Goal: Transaction & Acquisition: Purchase product/service

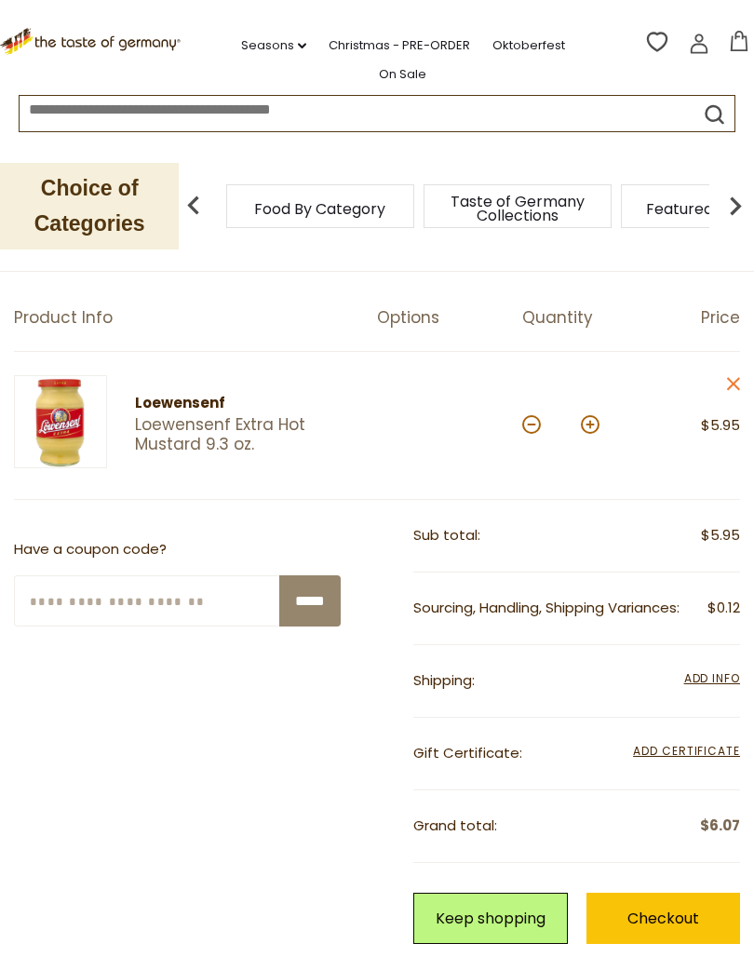
scroll to position [154, 0]
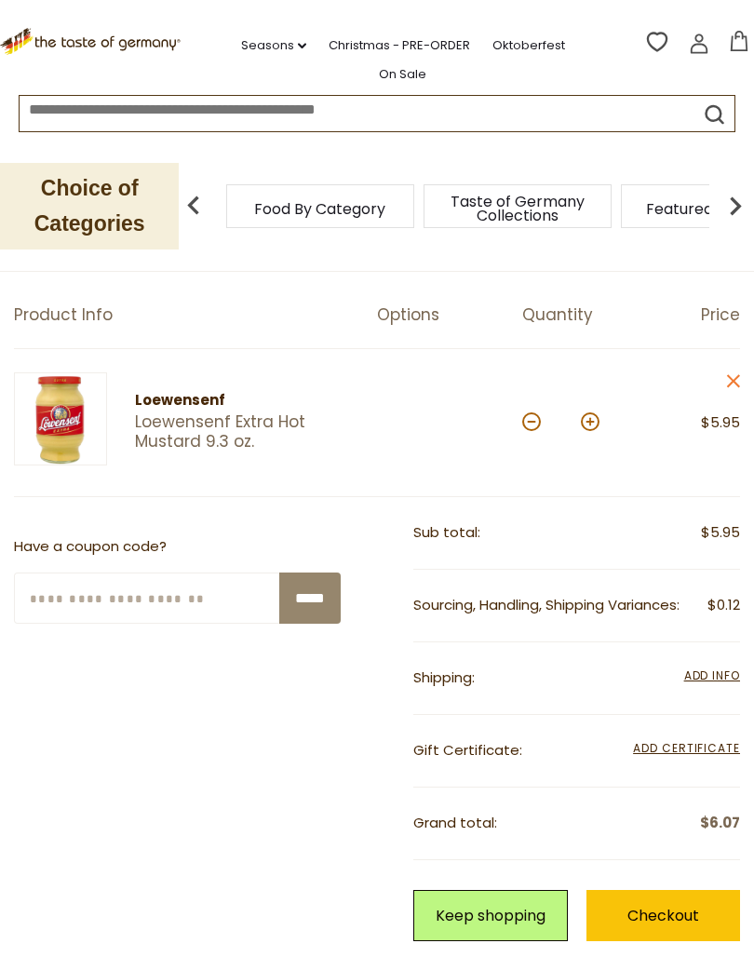
click at [707, 676] on span "Add Info" at bounding box center [712, 675] width 56 height 16
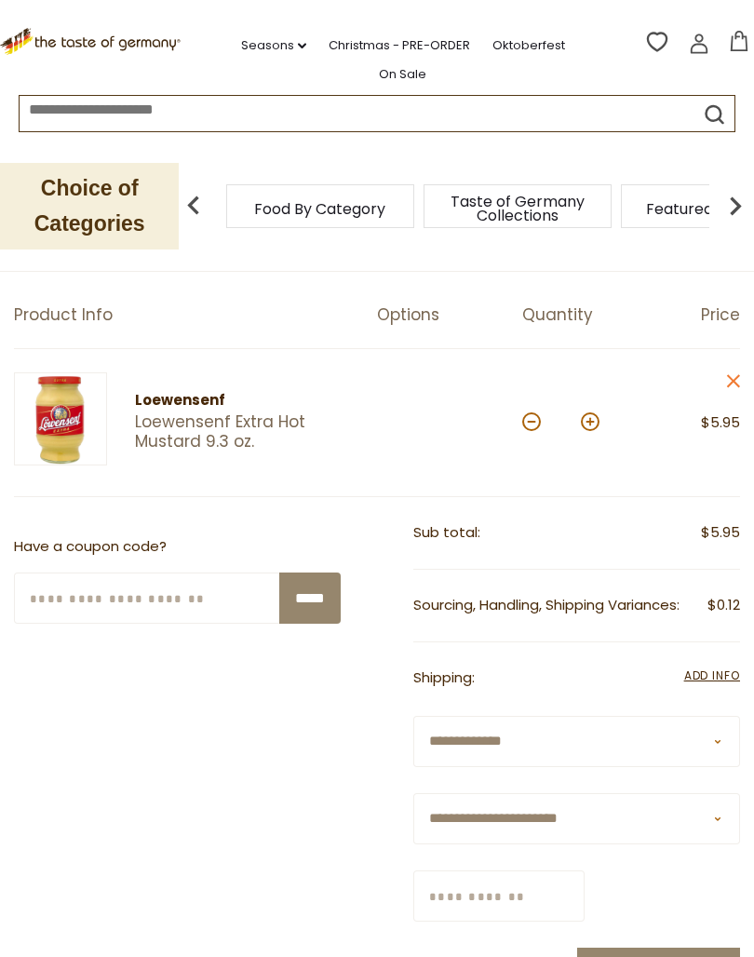
click at [722, 813] on select "**********" at bounding box center [576, 818] width 327 height 51
select select "**"
click at [584, 885] on input "Zip/Postcode" at bounding box center [498, 895] width 171 height 51
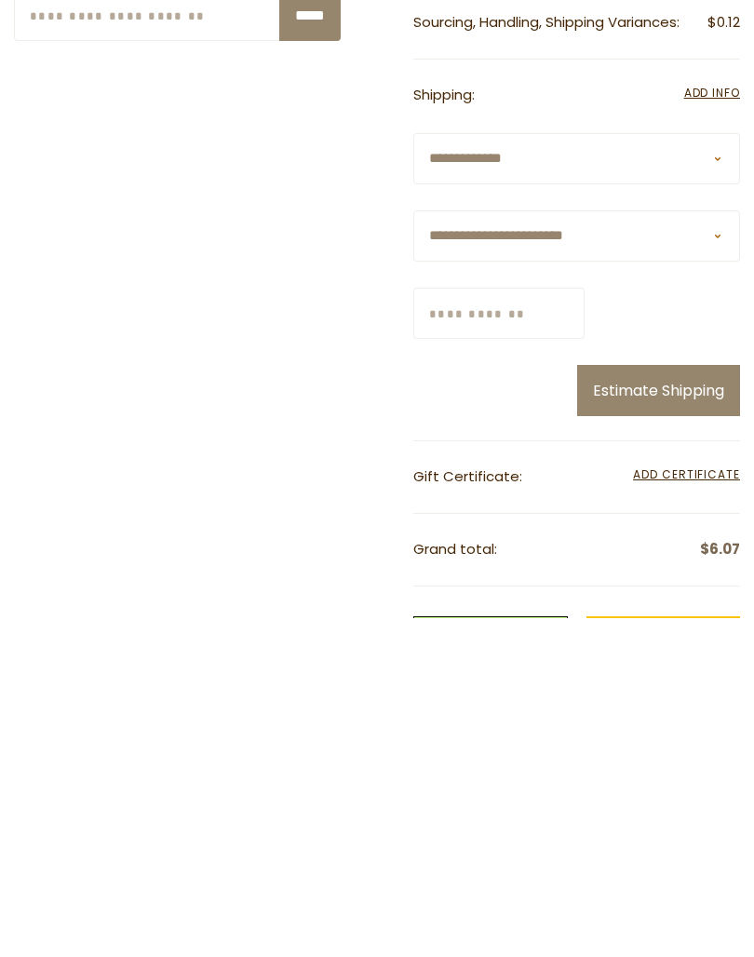
type input "*****"
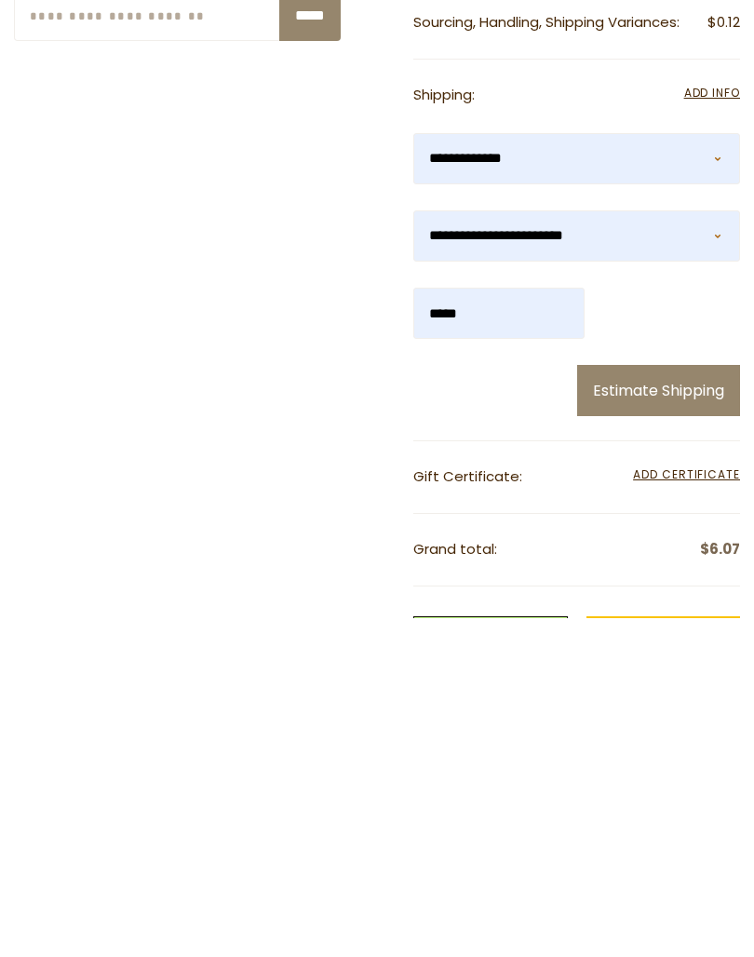
scroll to position [695, 0]
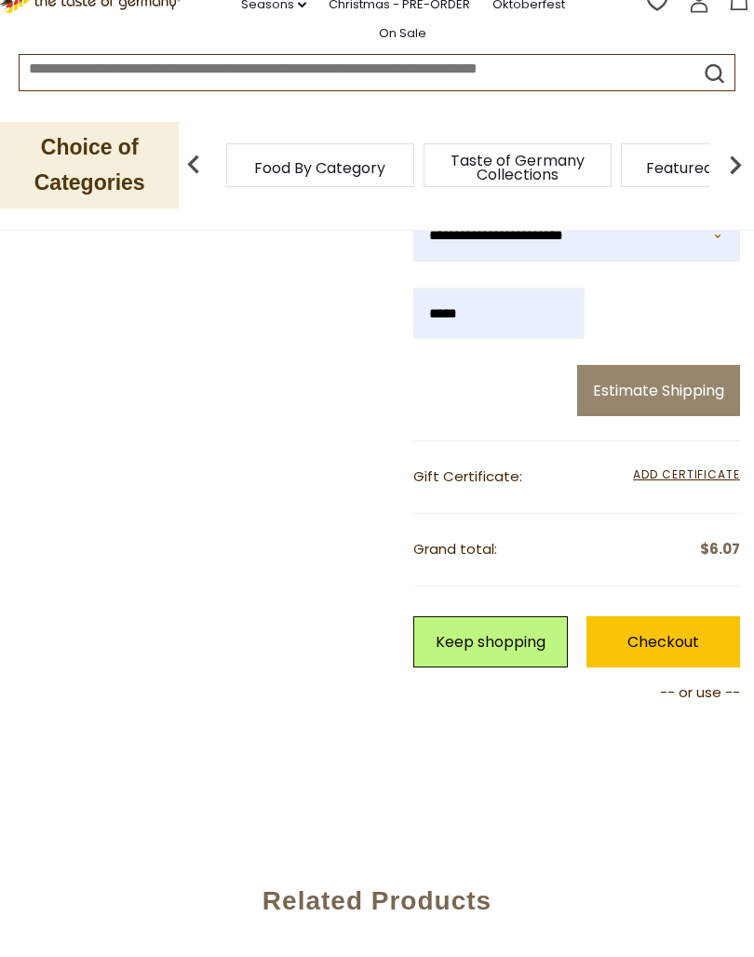
click at [697, 406] on button "Estimate Shipping" at bounding box center [658, 431] width 163 height 51
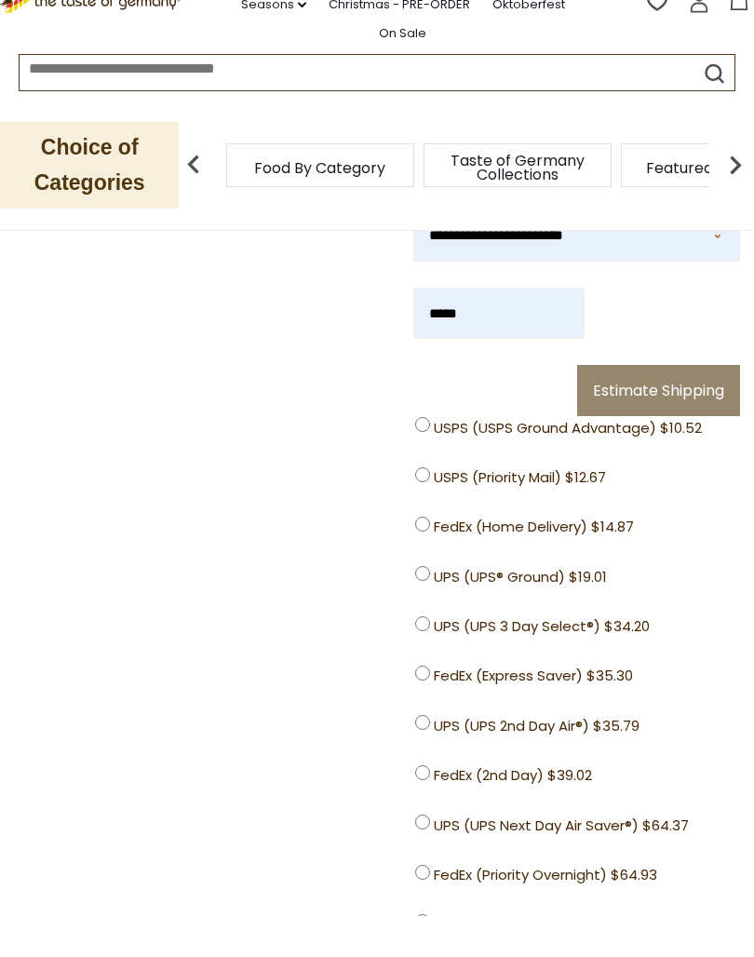
click at [433, 458] on label "USPS (USPS Ground Advantage) $10.52" at bounding box center [563, 468] width 296 height 20
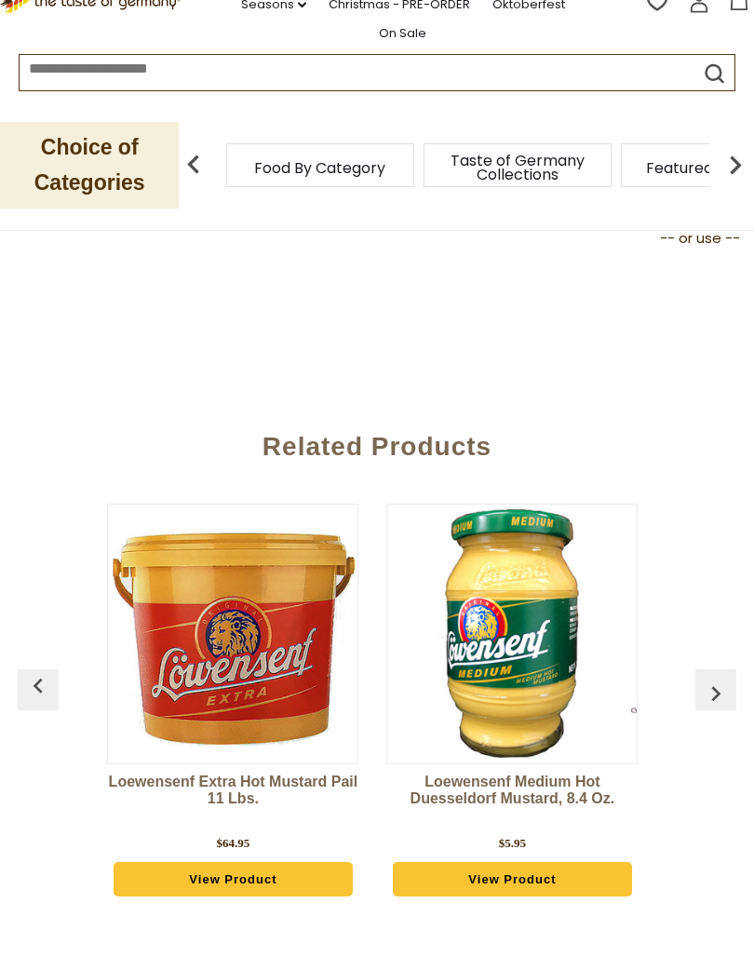
scroll to position [862, 0]
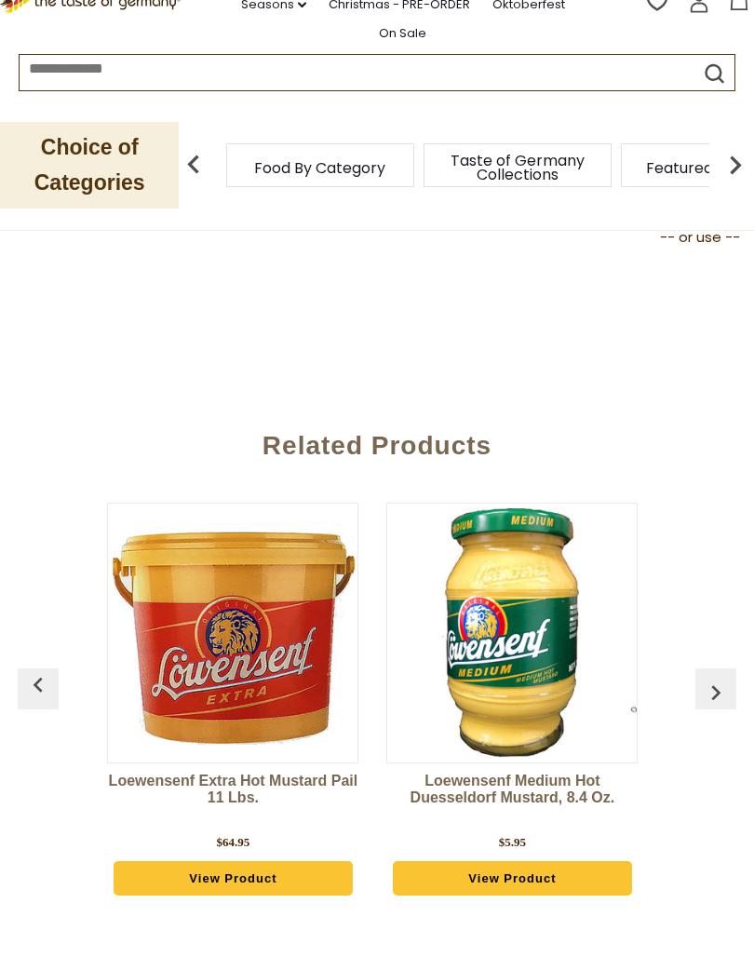
click at [517, 885] on link "View Product" at bounding box center [512, 919] width 239 height 35
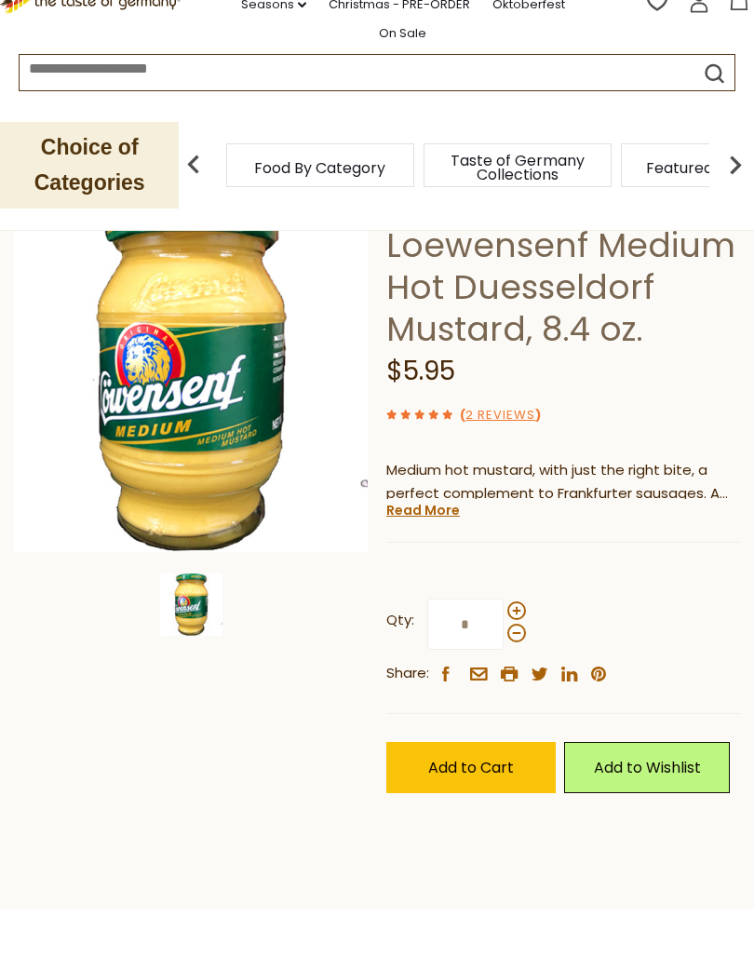
scroll to position [128, 0]
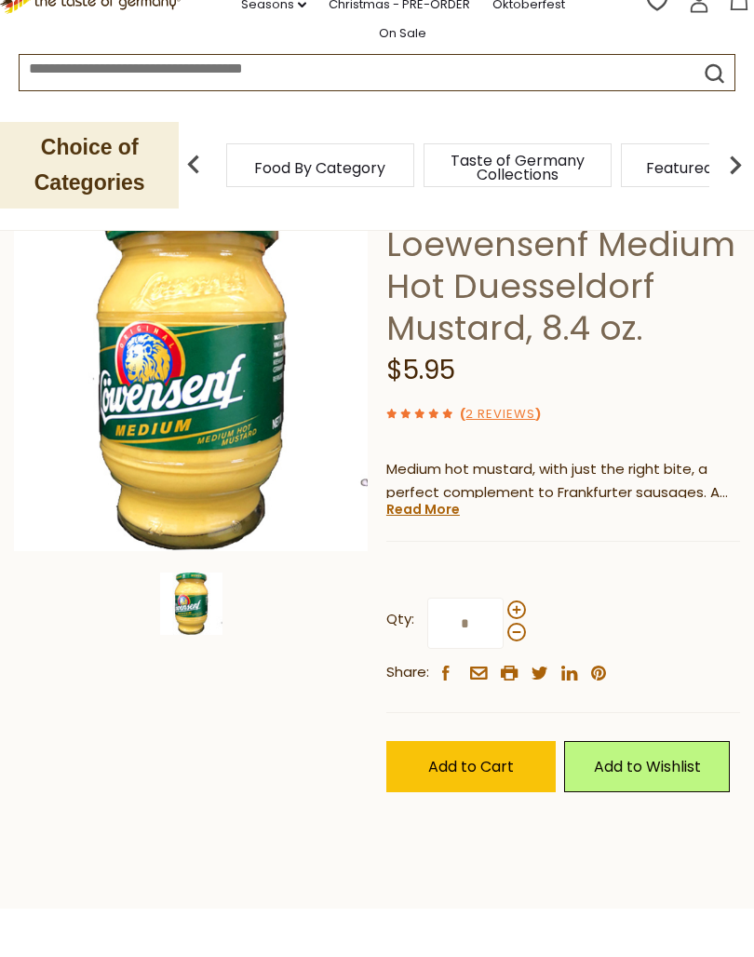
click at [484, 782] on button "Add to Cart" at bounding box center [470, 807] width 169 height 51
click at [513, 663] on span at bounding box center [516, 672] width 19 height 19
click at [503, 638] on input "*" at bounding box center [465, 663] width 76 height 51
type input "*"
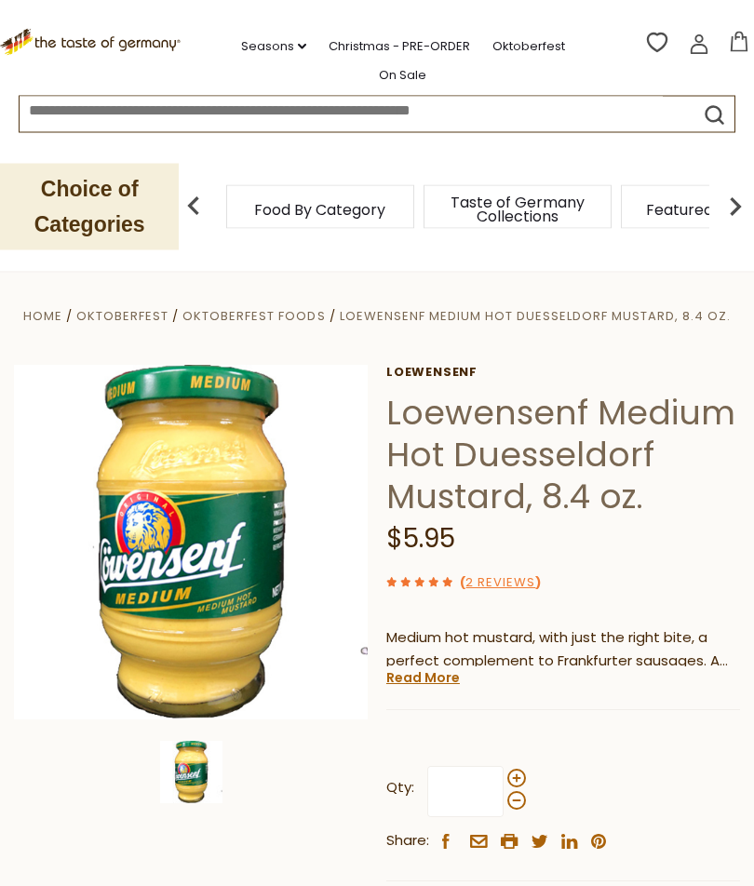
scroll to position [0, 0]
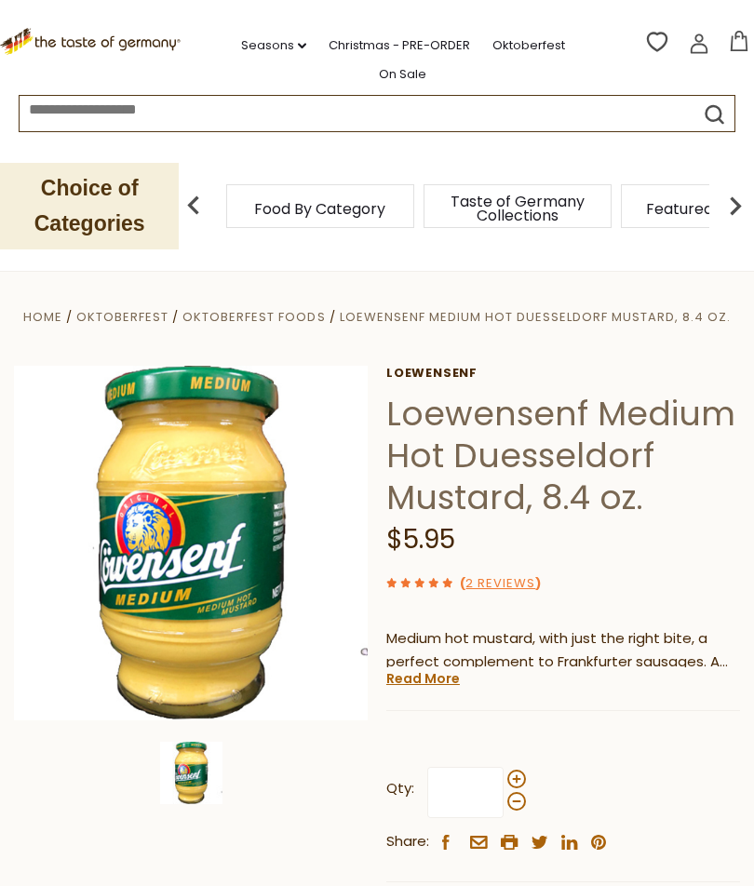
click at [744, 51] on button "$11.9" at bounding box center [738, 45] width 23 height 28
type input "*"
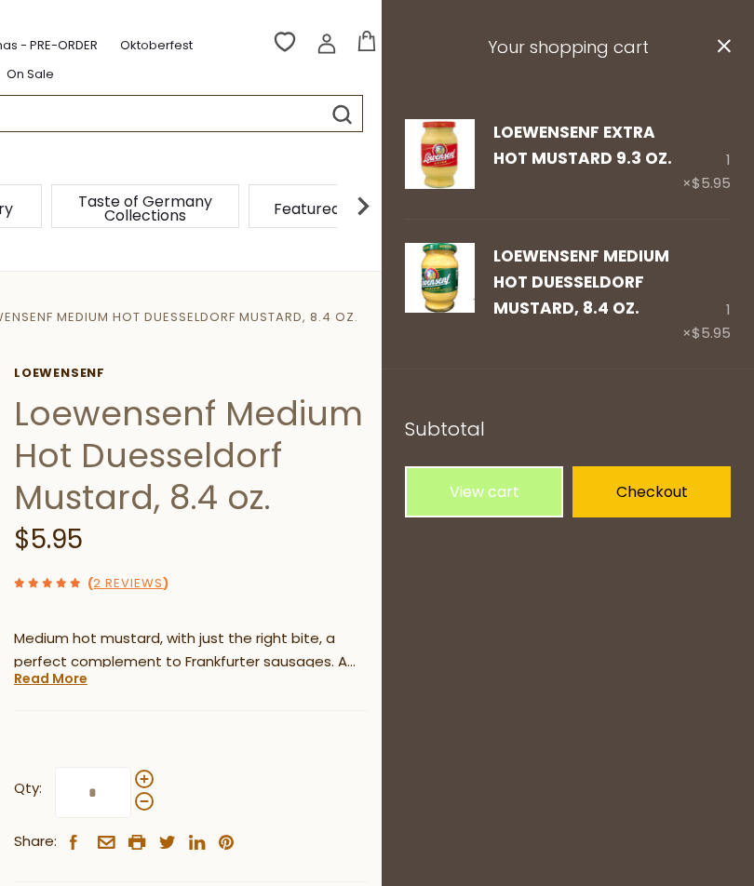
click at [583, 334] on link "Remove" at bounding box center [564, 337] width 55 height 20
click at [507, 339] on link "Edit" at bounding box center [507, 337] width 28 height 20
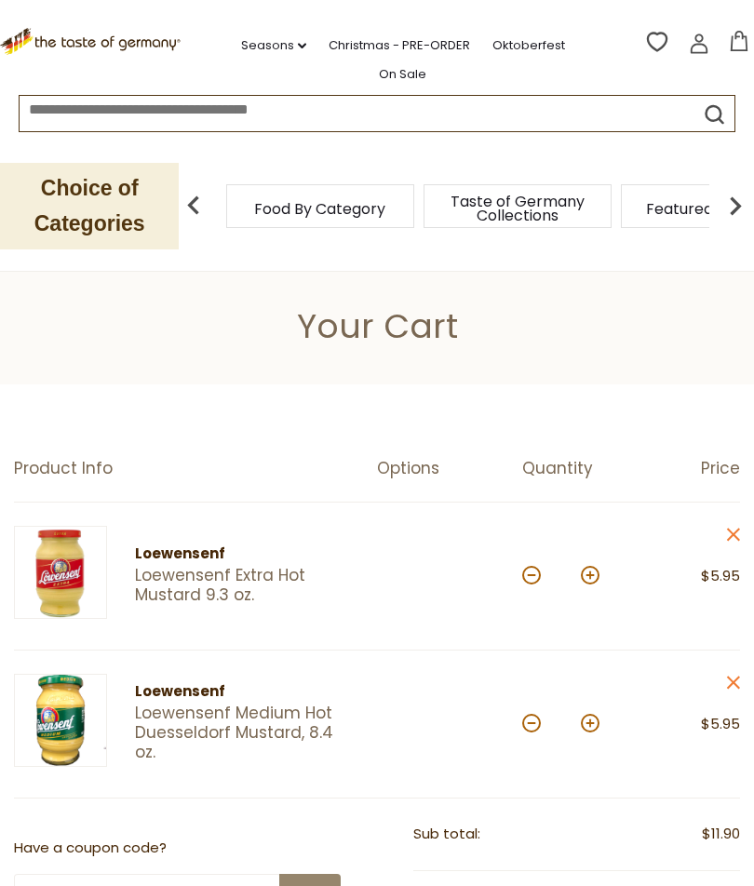
click at [535, 710] on div "*" at bounding box center [560, 724] width 77 height 51
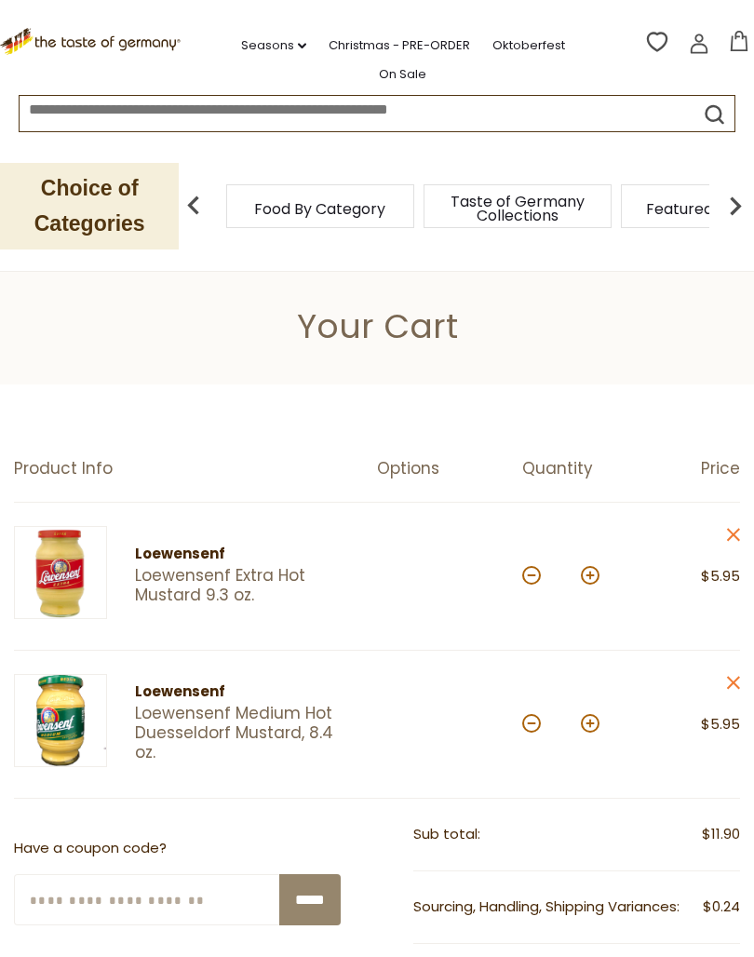
click at [738, 664] on article "Loewensenf Loewensenf Medium Hot Duesseldorf Mustard, 8.4 oz. Quantity: * Price…" at bounding box center [377, 724] width 726 height 148
click at [727, 690] on link "close" at bounding box center [733, 685] width 14 height 23
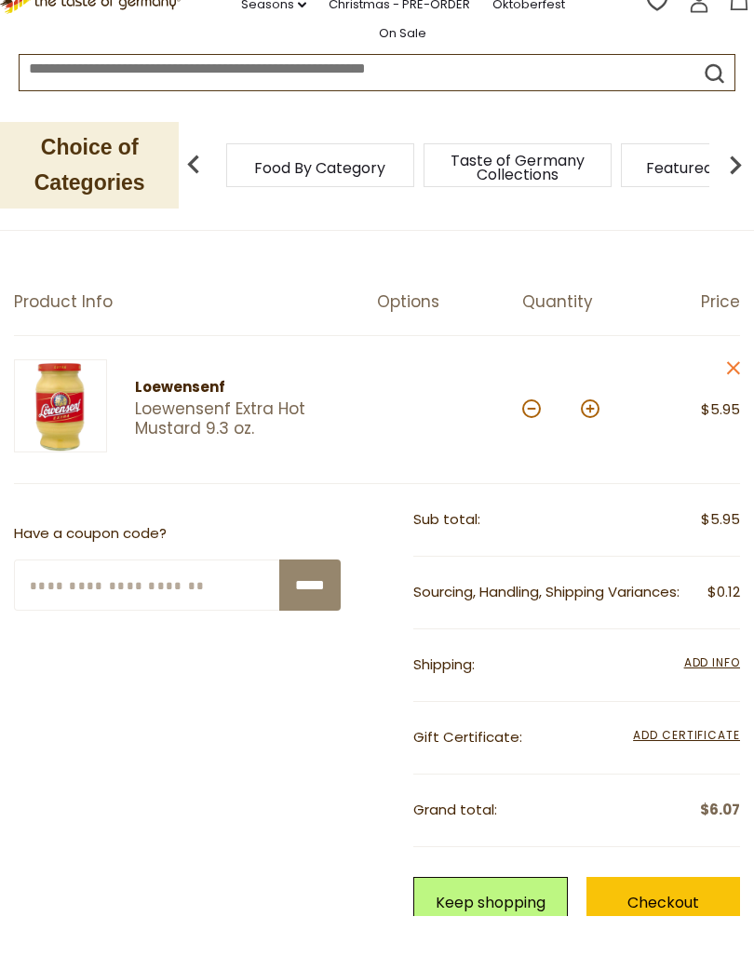
scroll to position [128, 0]
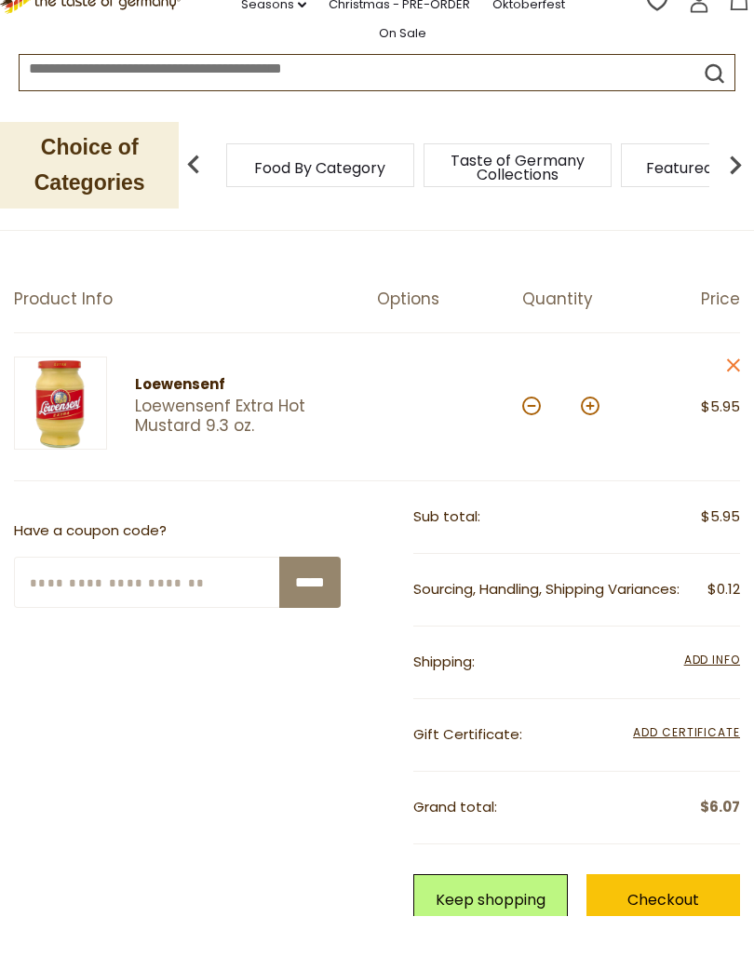
click at [705, 692] on span "Add Info" at bounding box center [712, 700] width 56 height 16
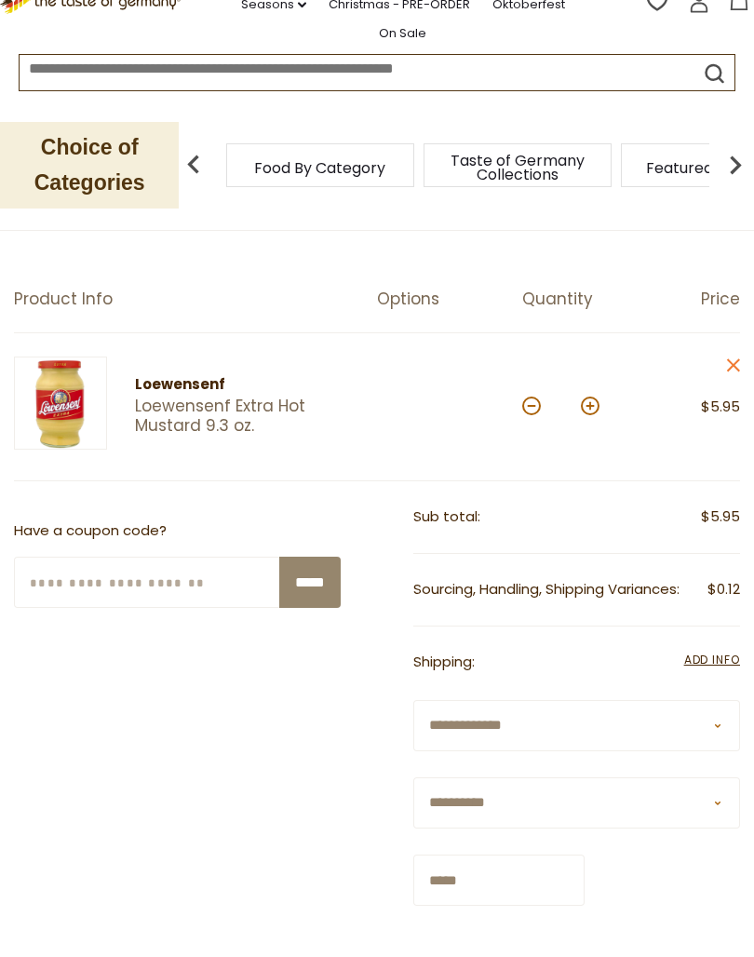
click at [716, 741] on select "**********" at bounding box center [576, 766] width 327 height 51
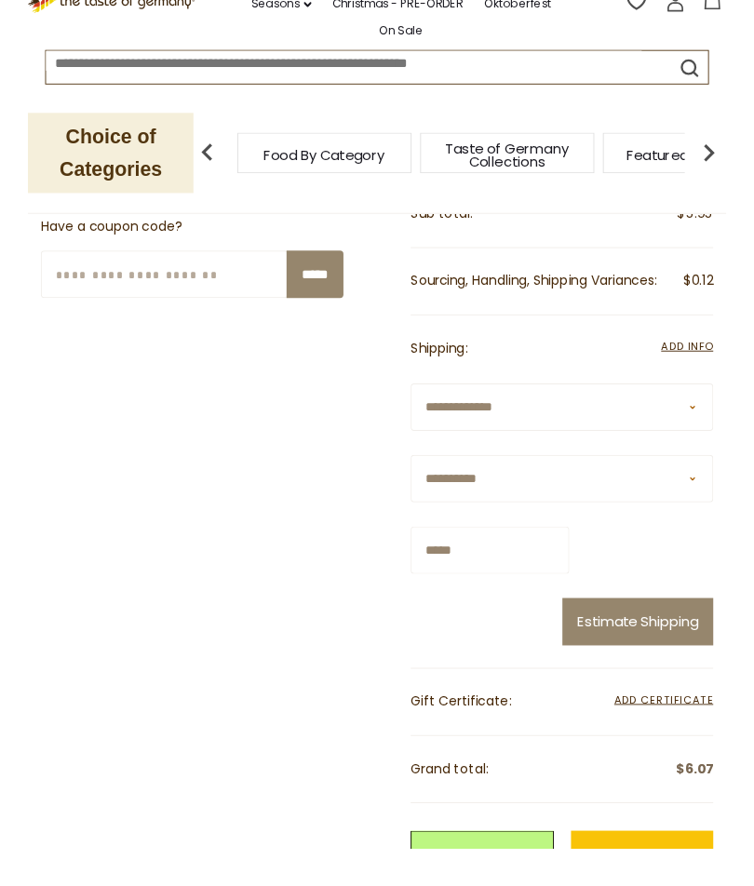
scroll to position [415, 0]
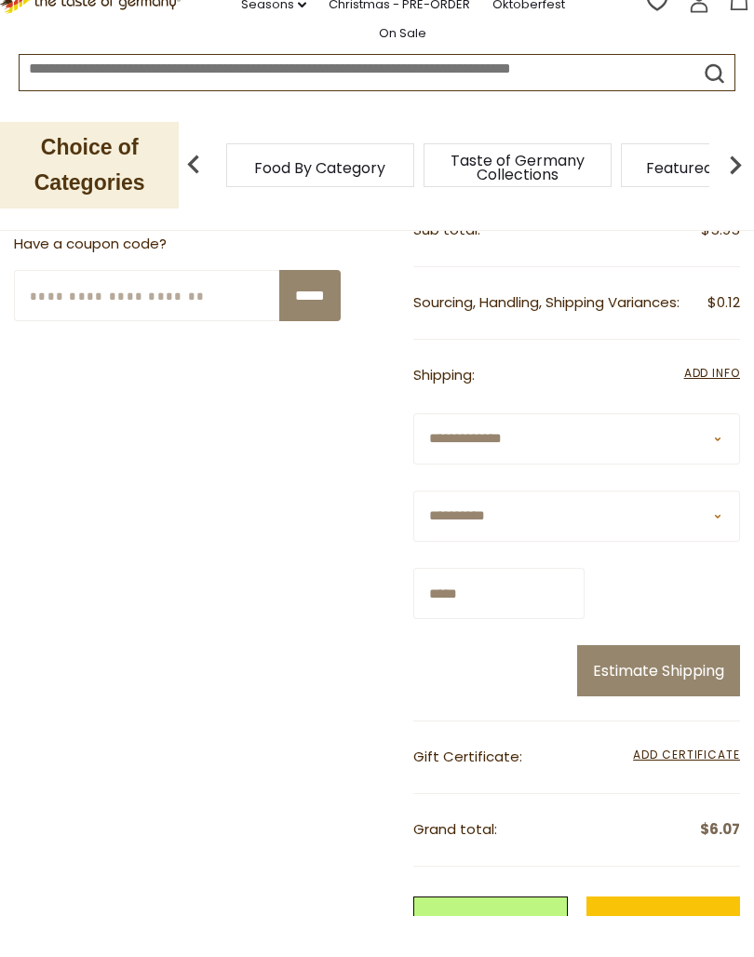
click at [691, 686] on button "Estimate Shipping" at bounding box center [658, 711] width 163 height 51
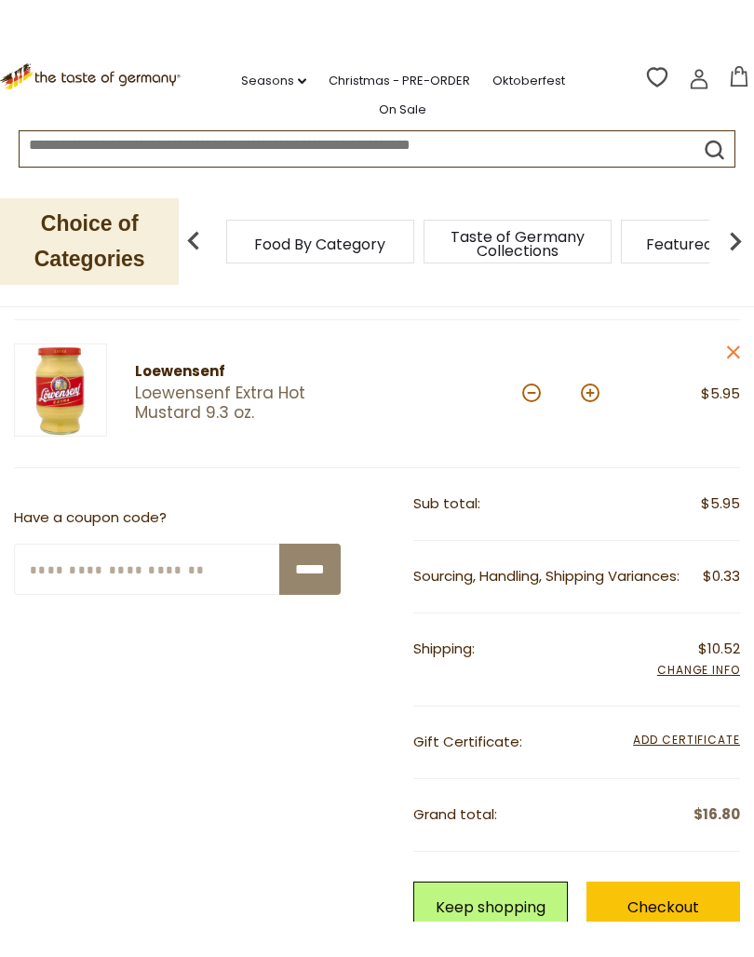
scroll to position [214, 0]
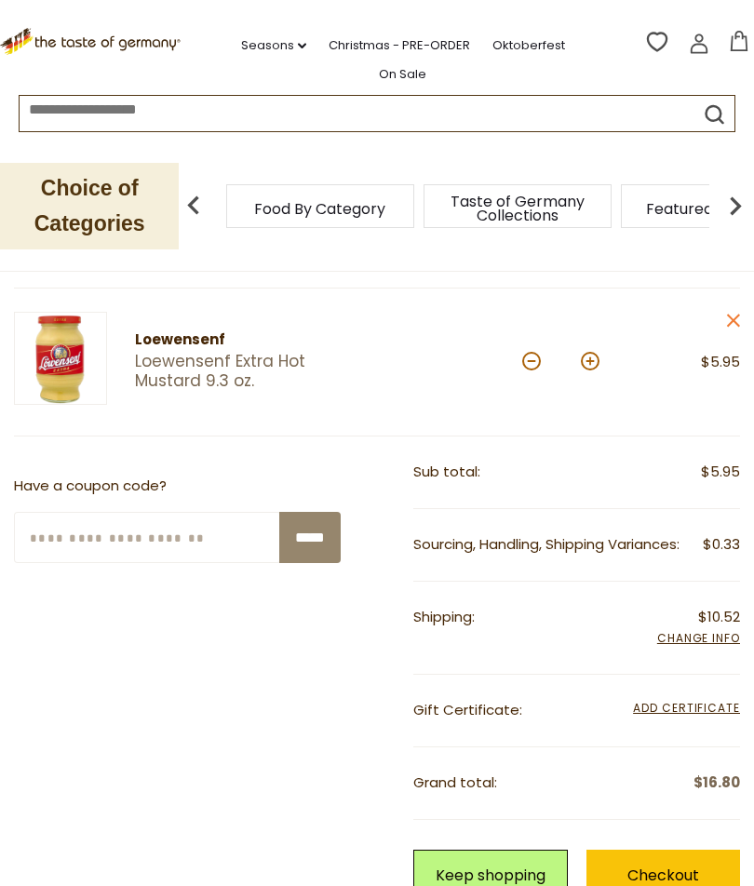
click at [596, 364] on button at bounding box center [590, 361] width 19 height 19
type input "*"
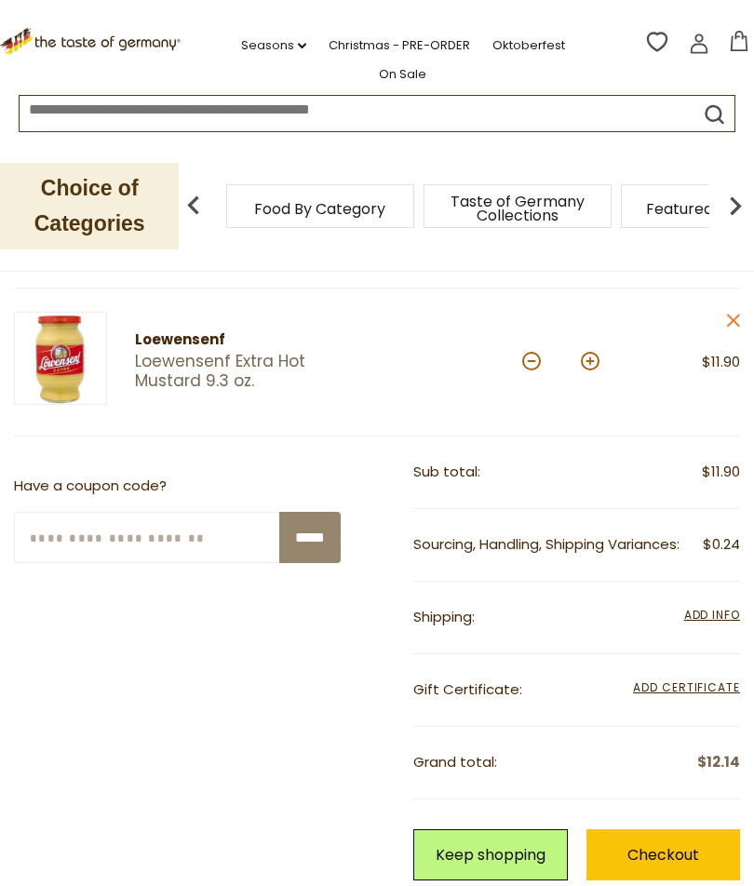
click at [712, 616] on span "Add Info" at bounding box center [712, 615] width 56 height 16
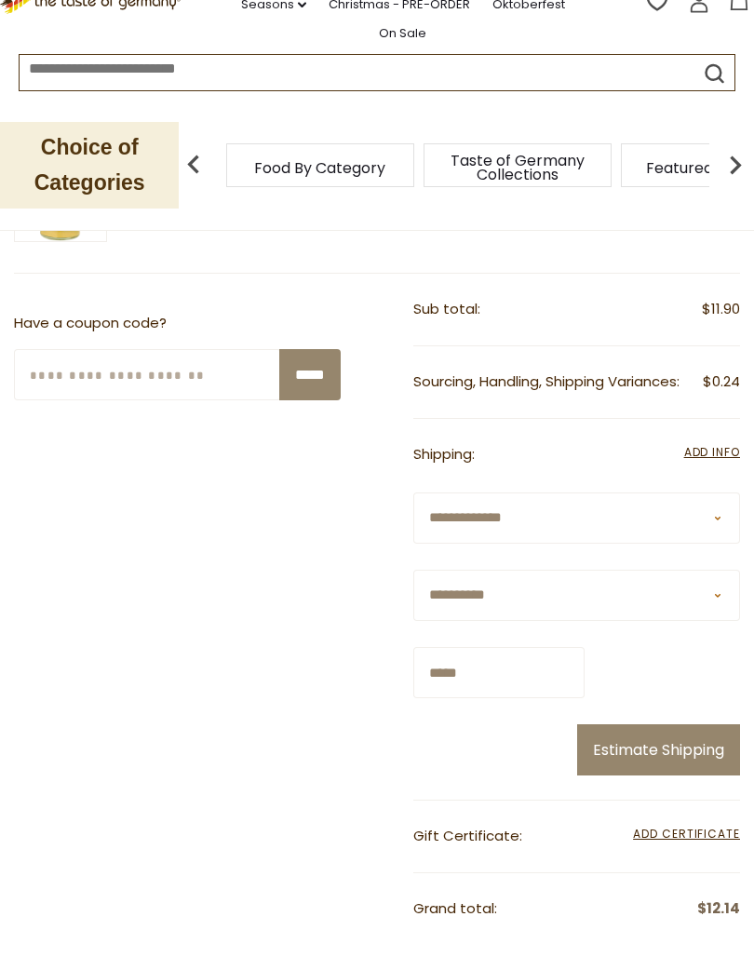
scroll to position [341, 0]
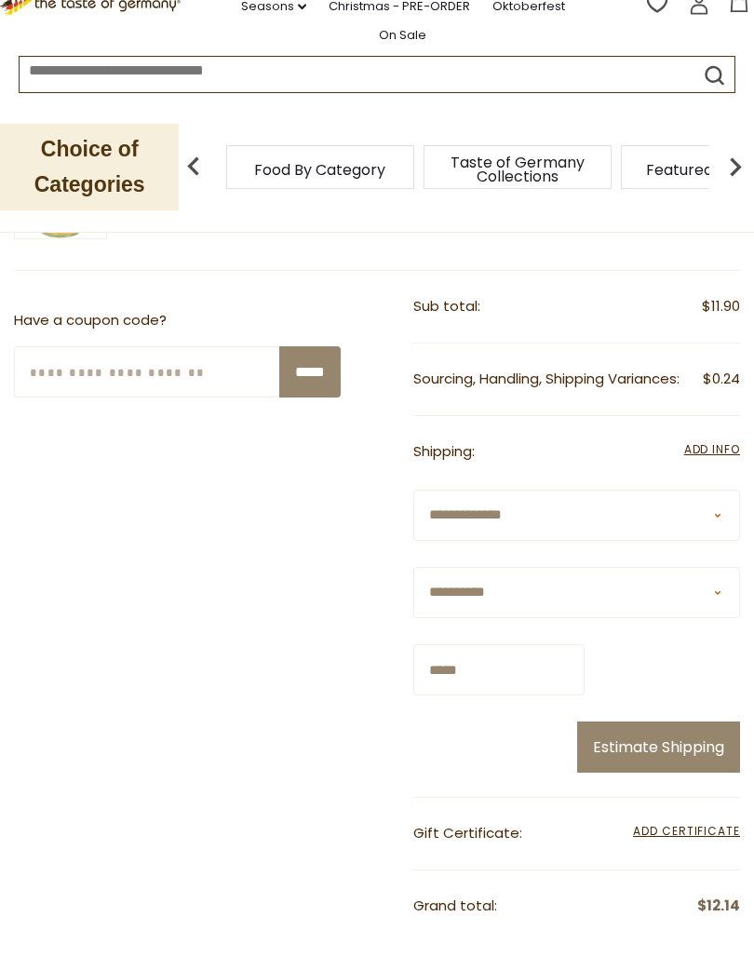
click at [663, 760] on button "Estimate Shipping" at bounding box center [658, 785] width 163 height 51
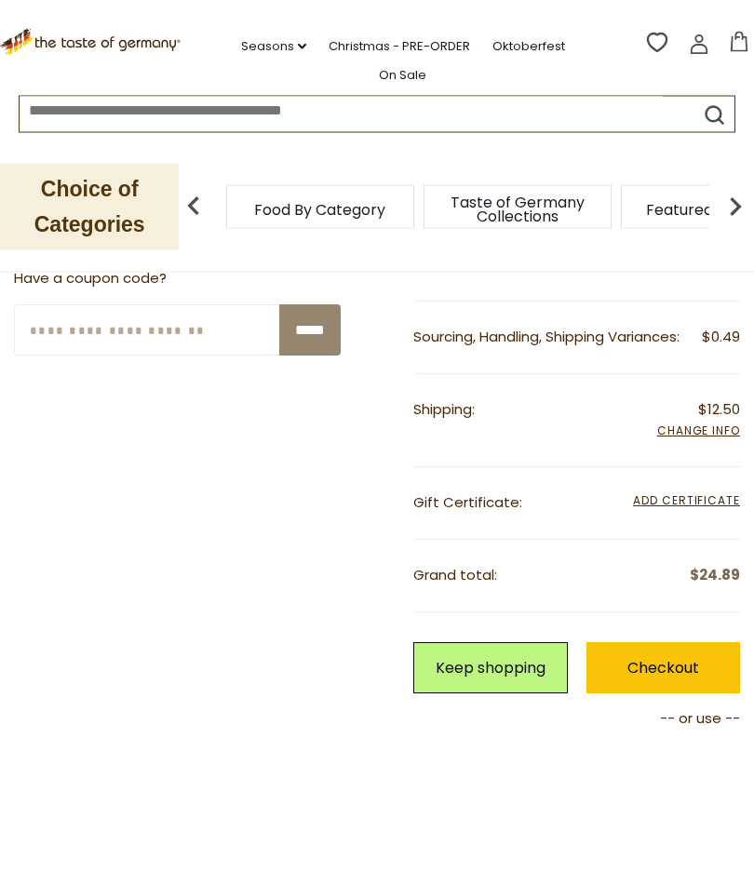
scroll to position [421, 0]
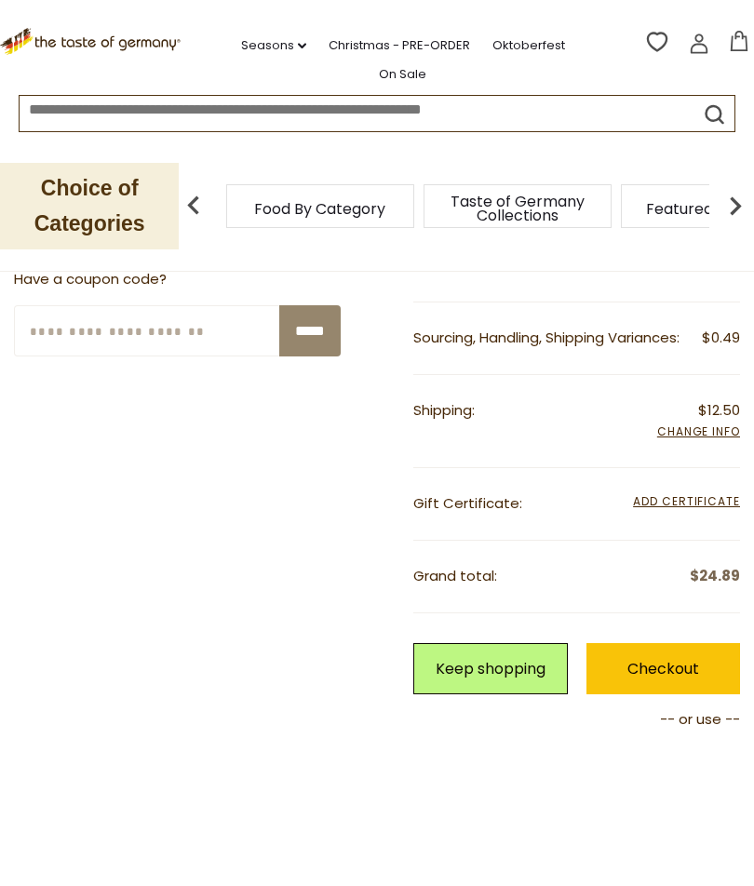
click at [678, 649] on link "Checkout" at bounding box center [663, 668] width 154 height 51
